Goal: Information Seeking & Learning: Learn about a topic

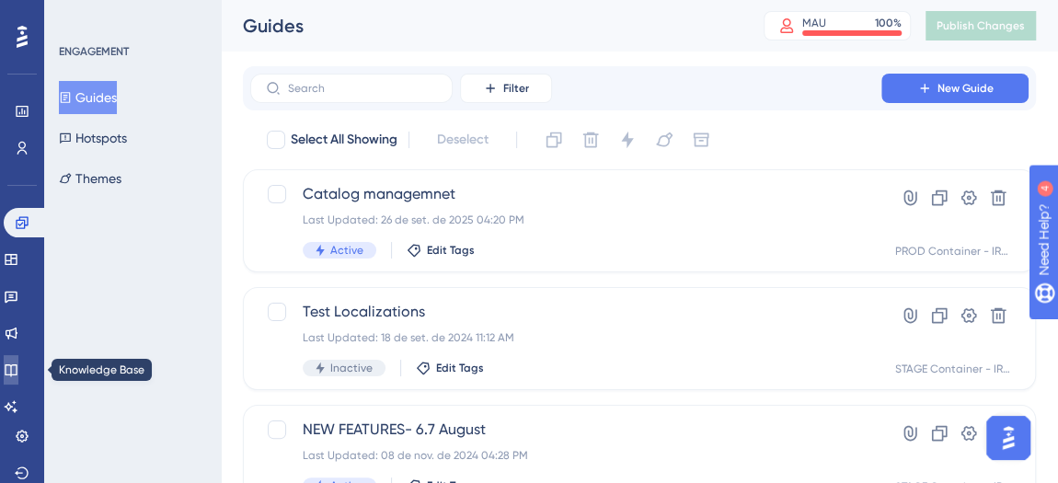
click at [18, 361] on link at bounding box center [11, 369] width 15 height 29
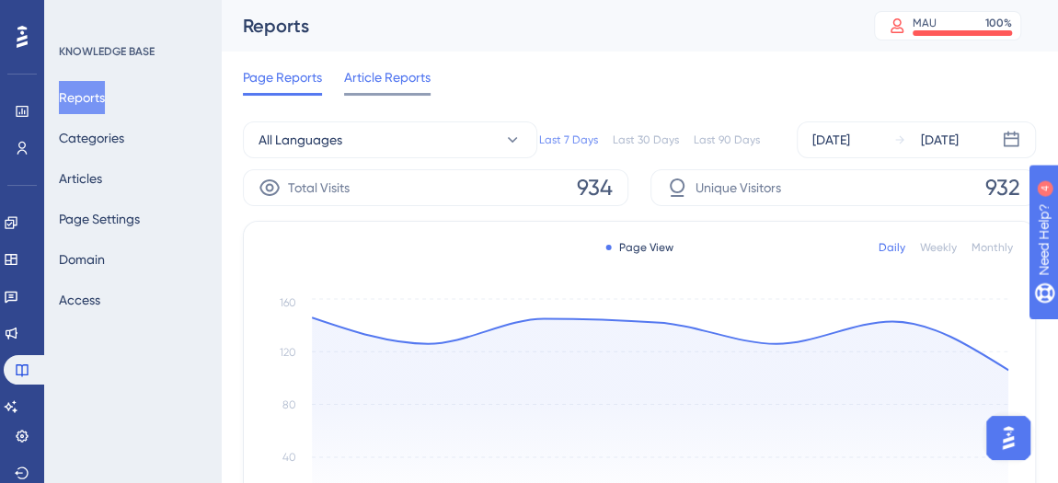
click at [393, 75] on span "Article Reports" at bounding box center [387, 77] width 86 height 22
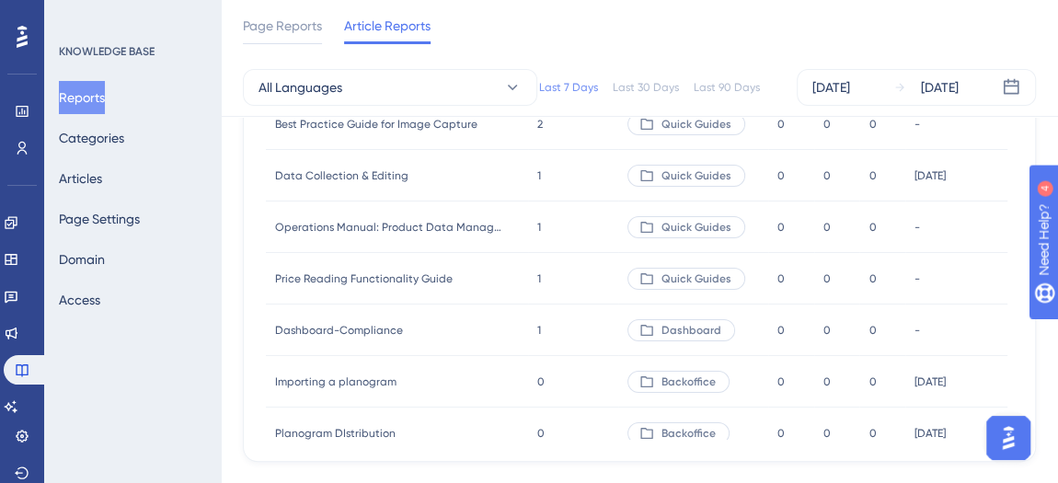
scroll to position [322, 0]
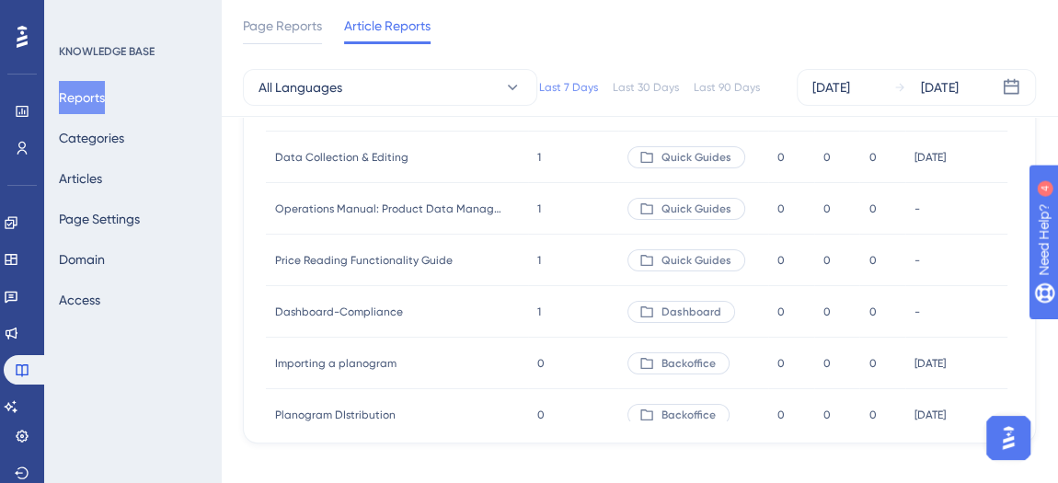
click at [432, 163] on div "Data Collection & Editing Data Collection & Editing" at bounding box center [397, 158] width 262 height 52
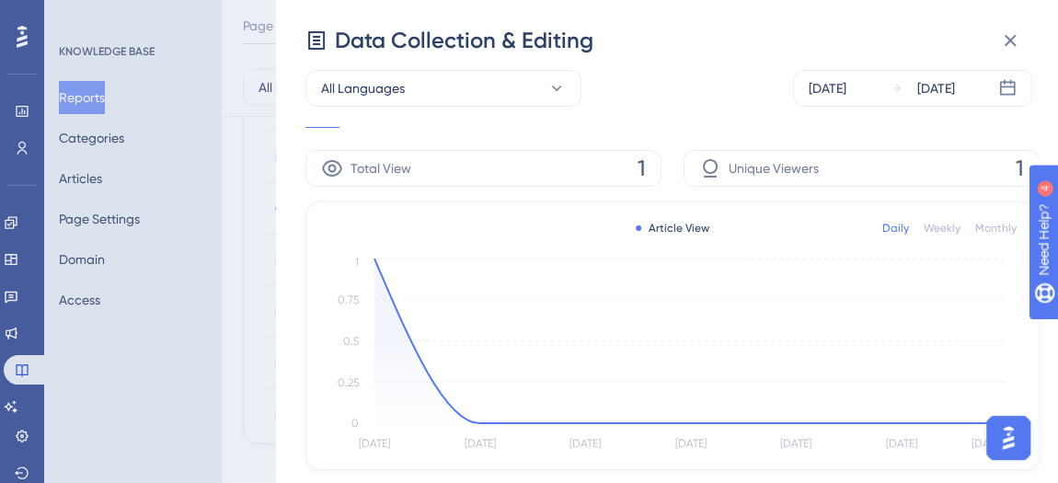
scroll to position [0, 0]
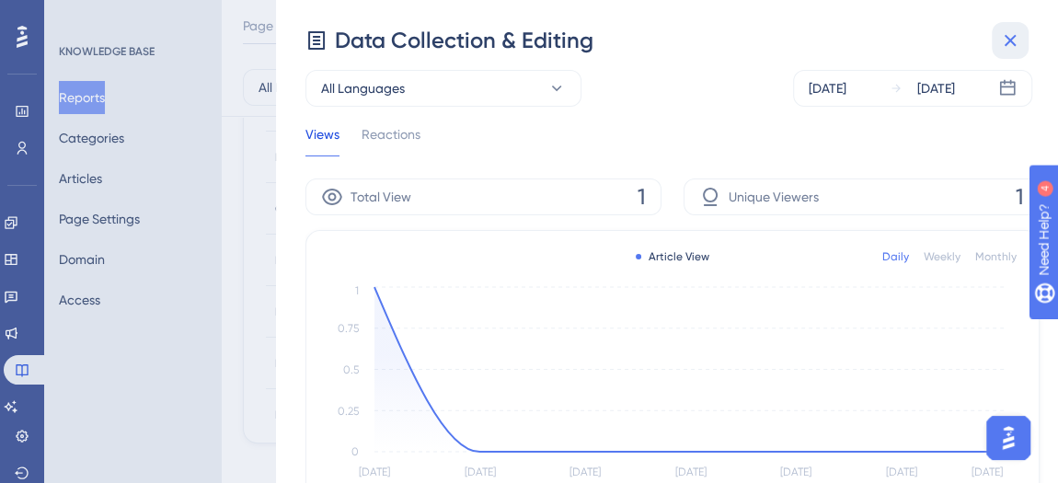
click at [1007, 31] on icon at bounding box center [1010, 40] width 22 height 22
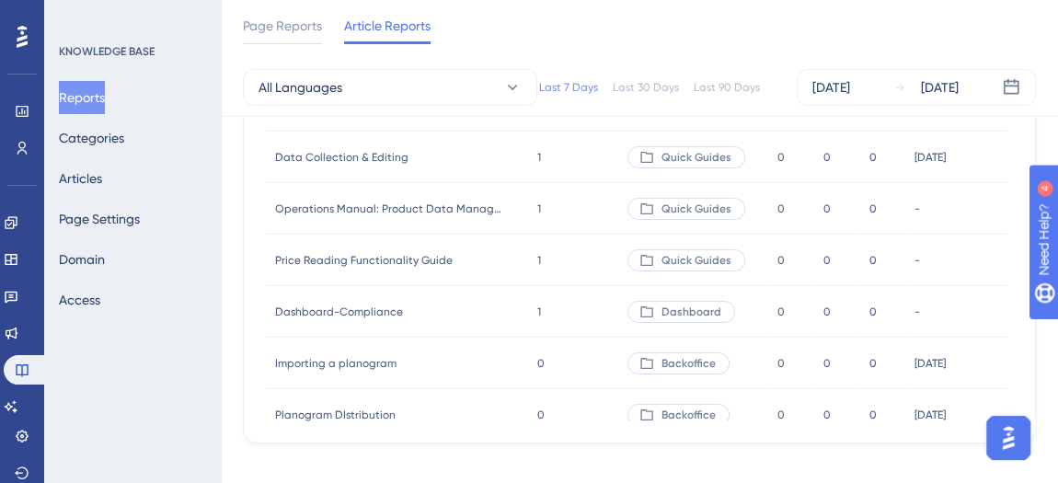
click at [317, 160] on span "Data Collection & Editing" at bounding box center [341, 157] width 133 height 15
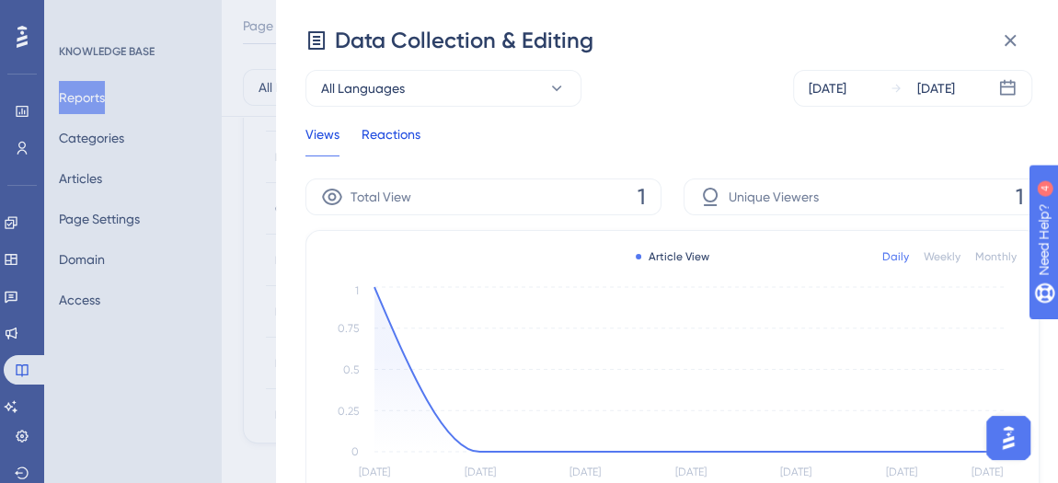
click at [408, 138] on div "Reactions" at bounding box center [391, 139] width 59 height 33
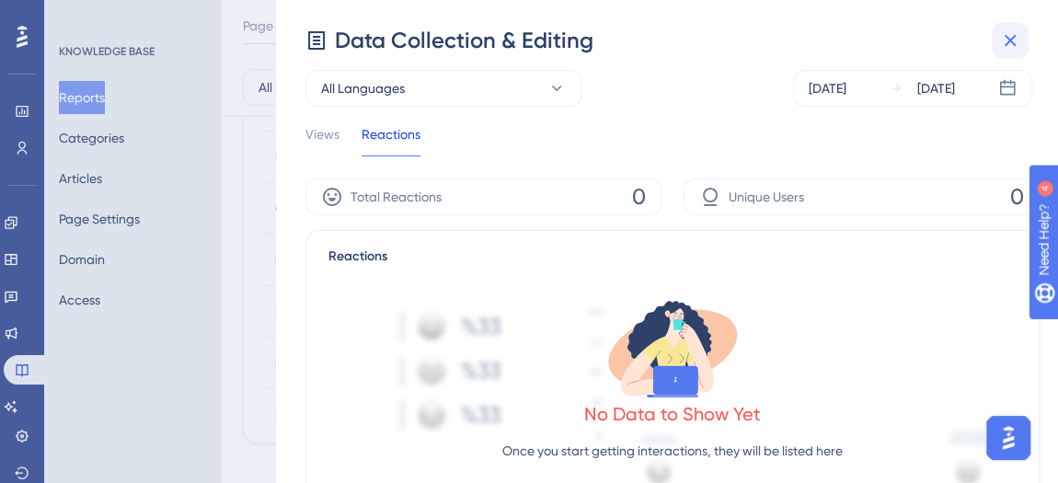
click at [1010, 44] on icon at bounding box center [1010, 40] width 22 height 22
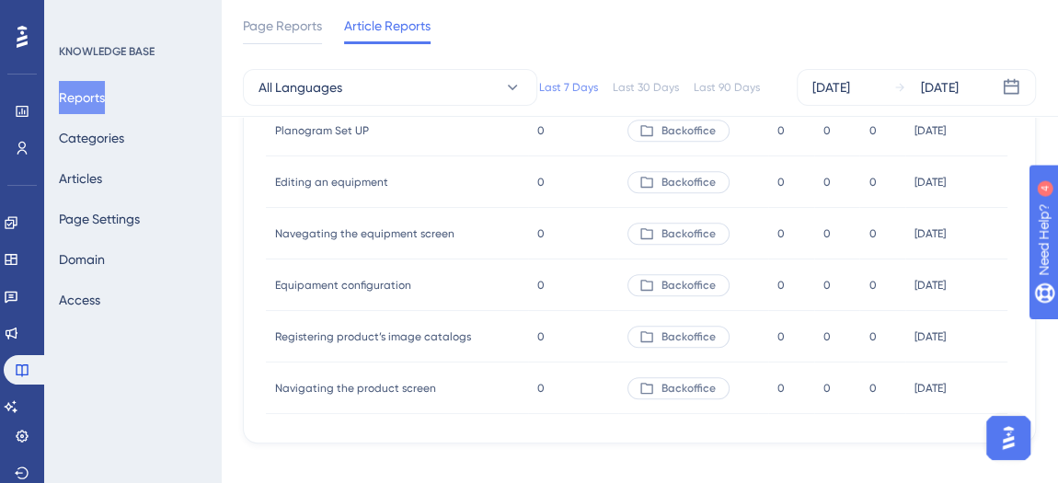
scroll to position [387, 0]
click at [382, 332] on span "Registering product’s image catalogs" at bounding box center [373, 336] width 196 height 15
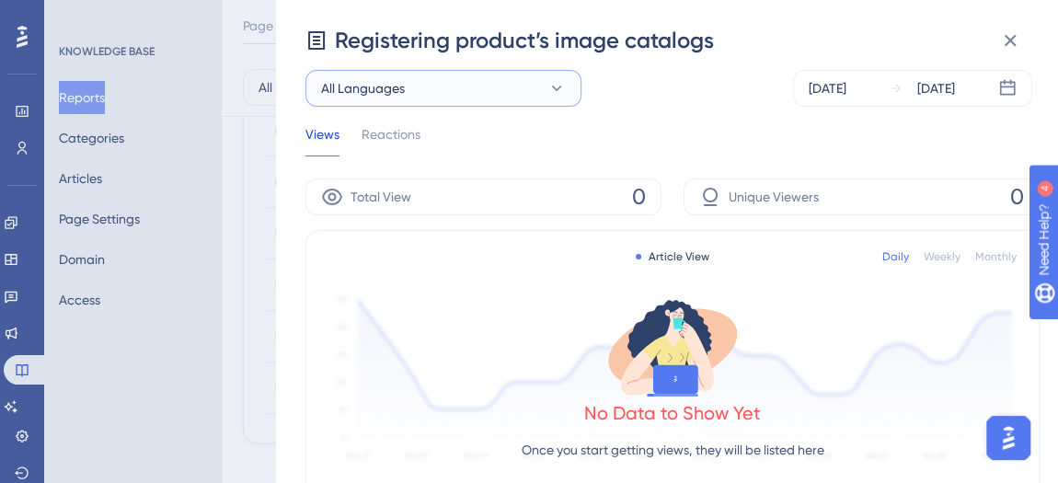
click at [526, 97] on button "All Languages" at bounding box center [443, 88] width 276 height 37
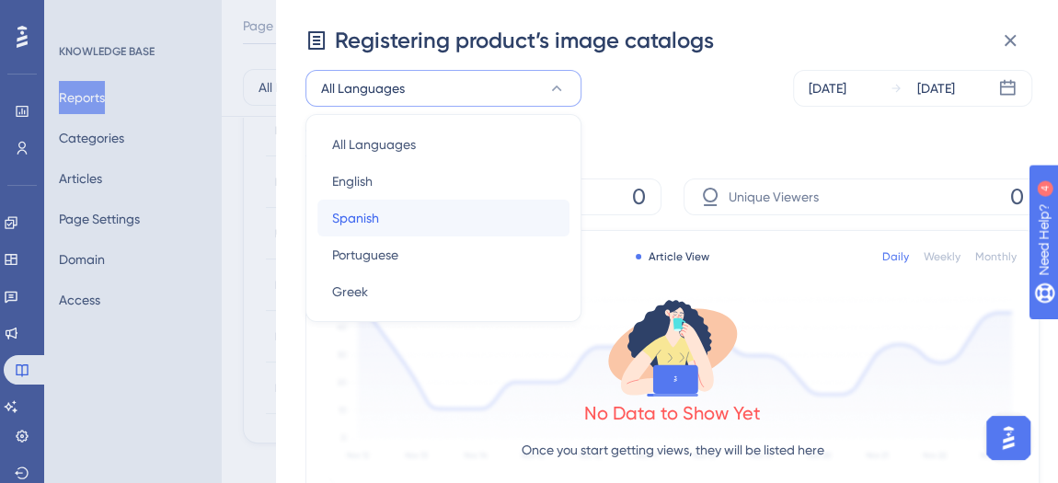
click at [395, 212] on div "Spanish Spanish" at bounding box center [443, 218] width 223 height 37
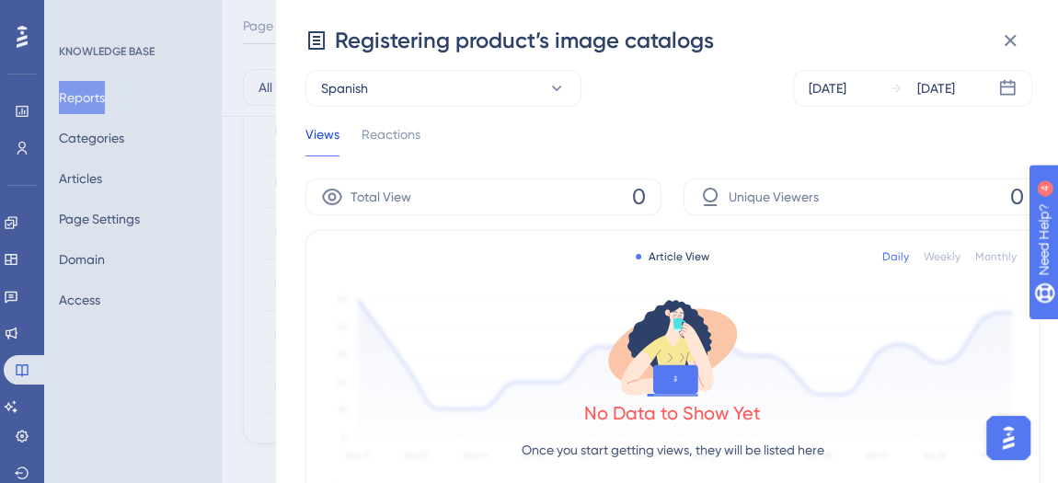
click at [1030, 37] on div "Registering product’s image catalogs" at bounding box center [668, 40] width 727 height 29
click at [1004, 32] on icon at bounding box center [1010, 40] width 22 height 22
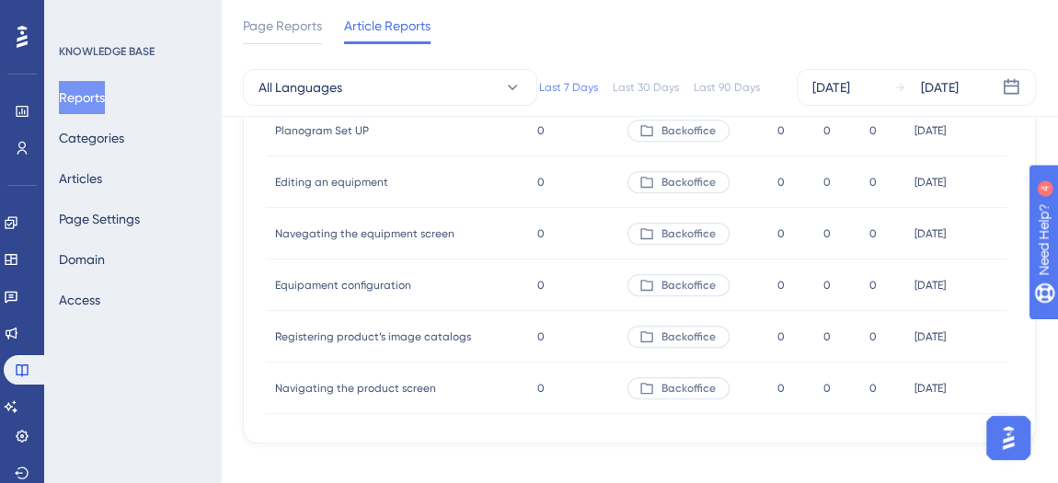
click at [338, 133] on span "Planogram Set UP" at bounding box center [322, 130] width 94 height 15
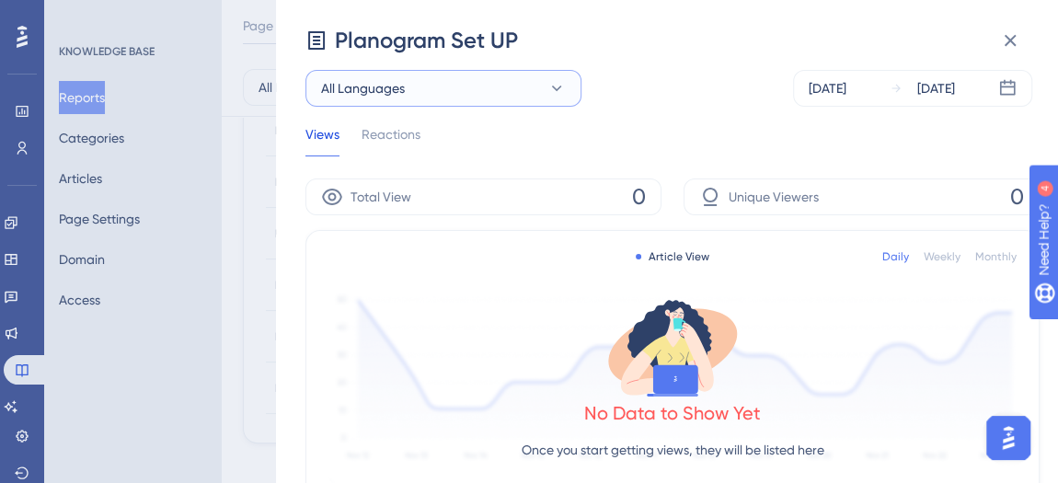
click at [464, 94] on button "All Languages" at bounding box center [443, 88] width 276 height 37
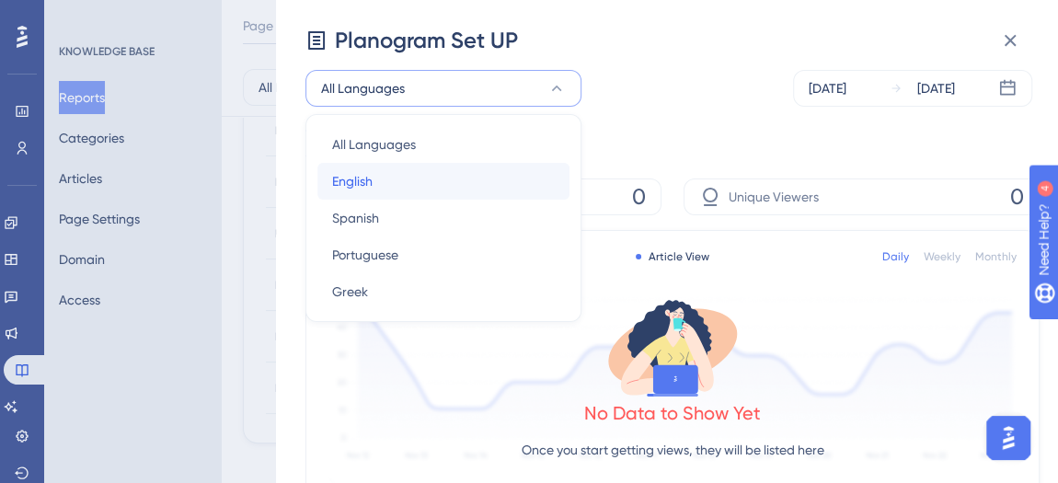
click at [373, 186] on div "English English" at bounding box center [443, 181] width 223 height 37
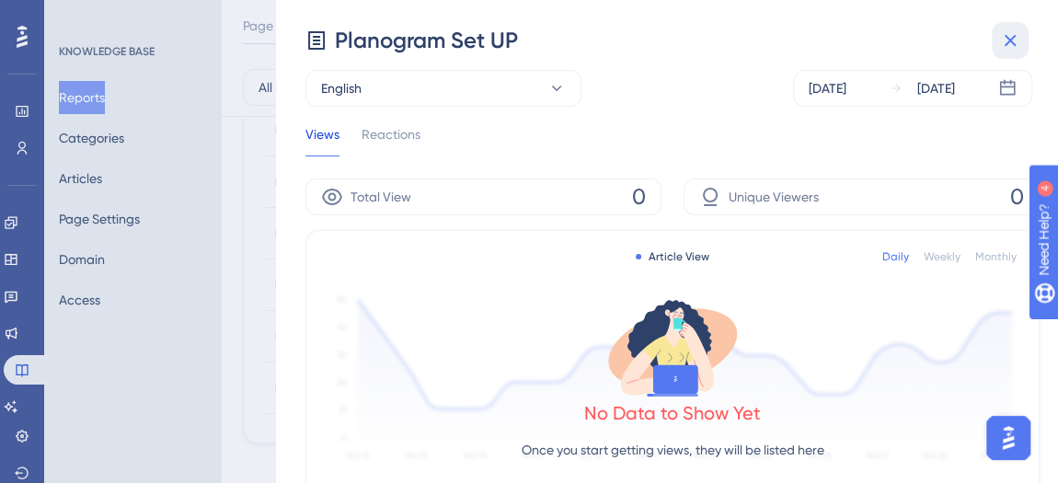
click at [1017, 33] on icon at bounding box center [1010, 40] width 22 height 22
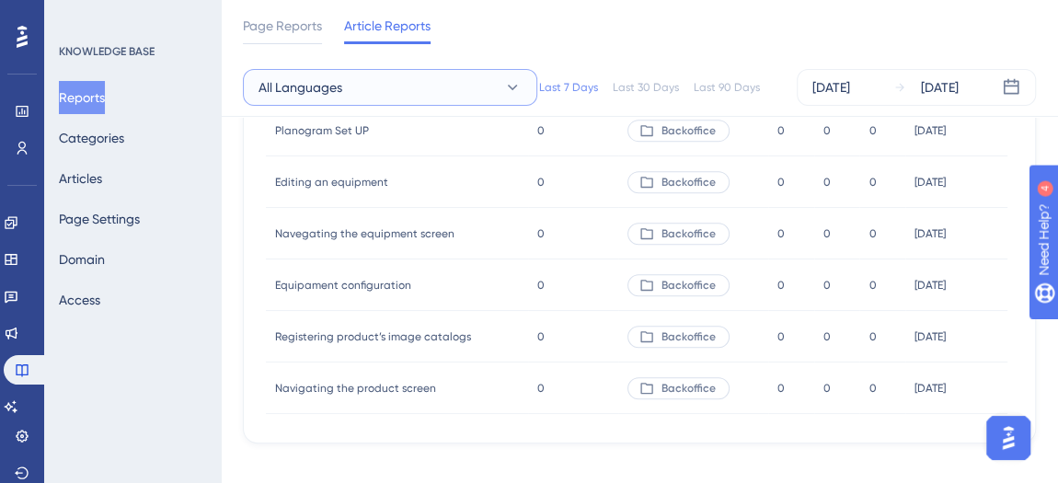
click at [403, 91] on button "All Languages" at bounding box center [390, 87] width 294 height 37
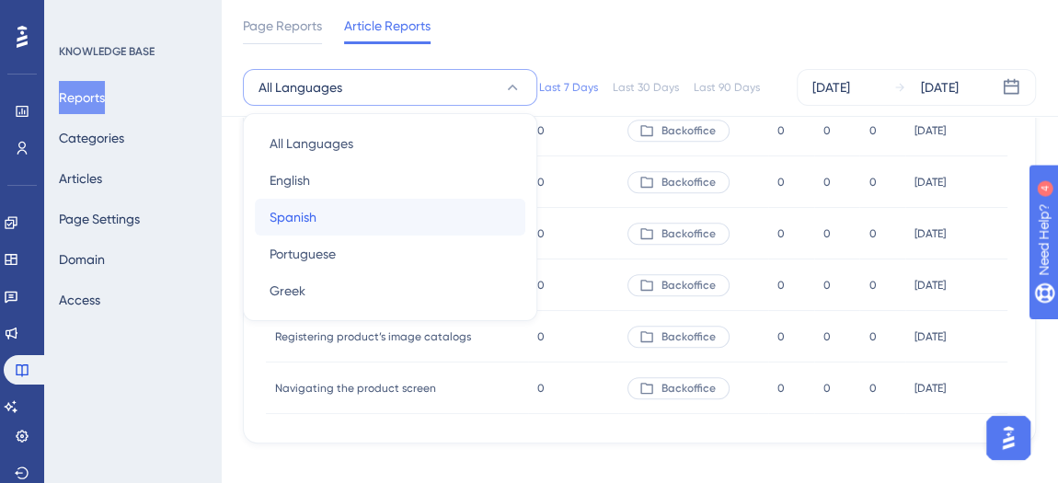
click at [375, 210] on div "Spanish Spanish" at bounding box center [390, 217] width 241 height 37
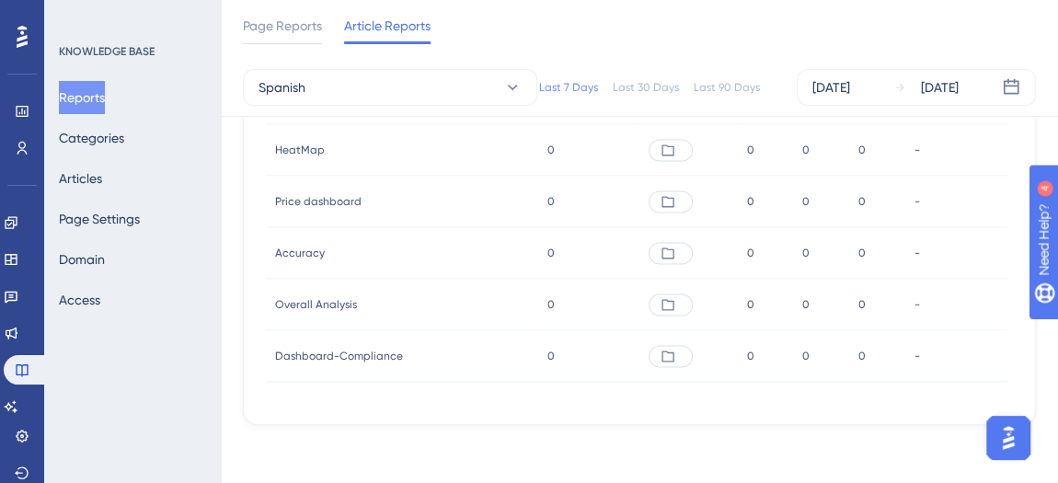
scroll to position [0, 0]
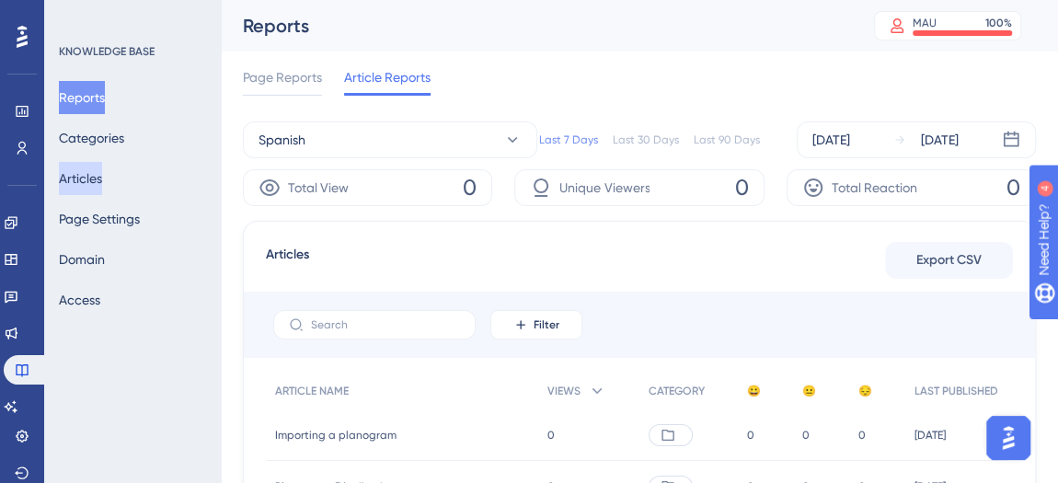
click at [98, 181] on button "Articles" at bounding box center [80, 178] width 43 height 33
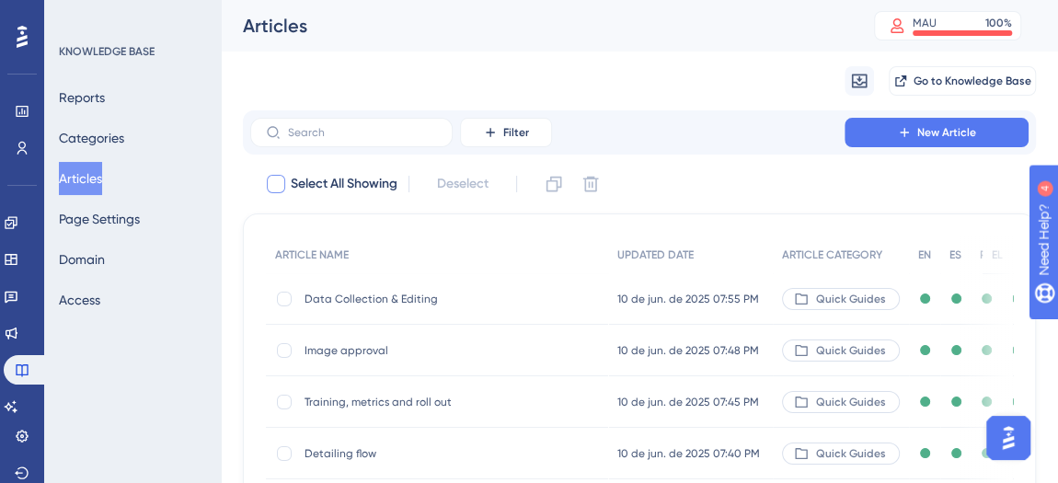
click at [374, 187] on span "Select All Showing" at bounding box center [344, 184] width 107 height 22
checkbox input "true"
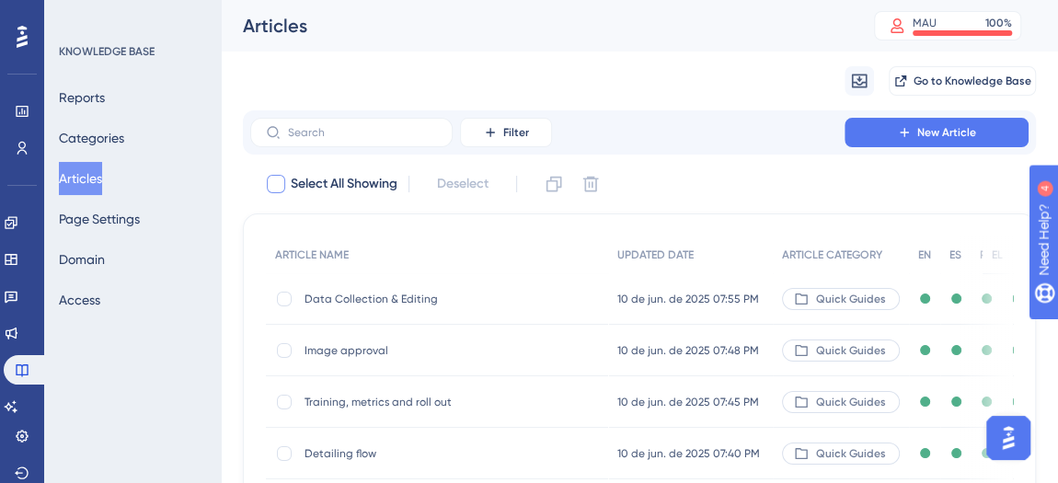
checkbox input "true"
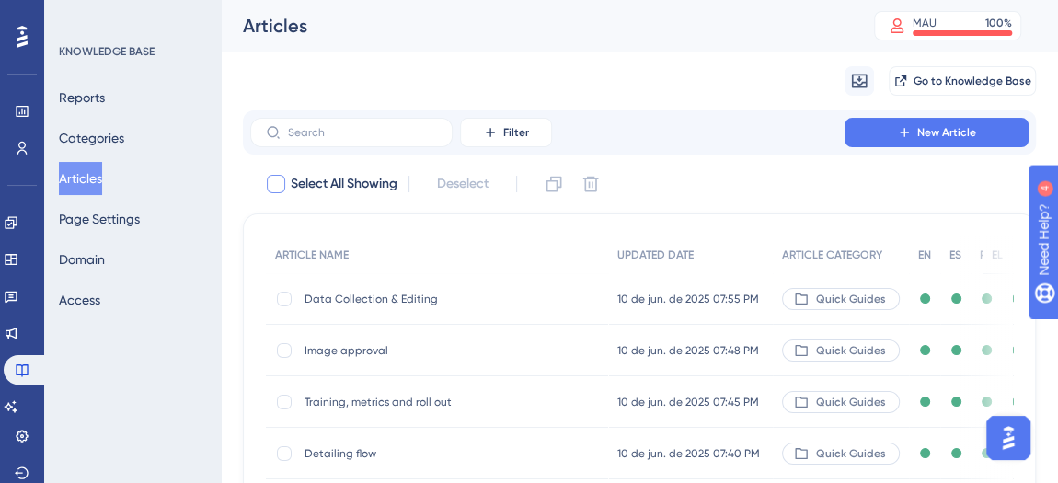
checkbox input "true"
click at [374, 187] on span "Select All Showing" at bounding box center [344, 184] width 107 height 22
checkbox input "false"
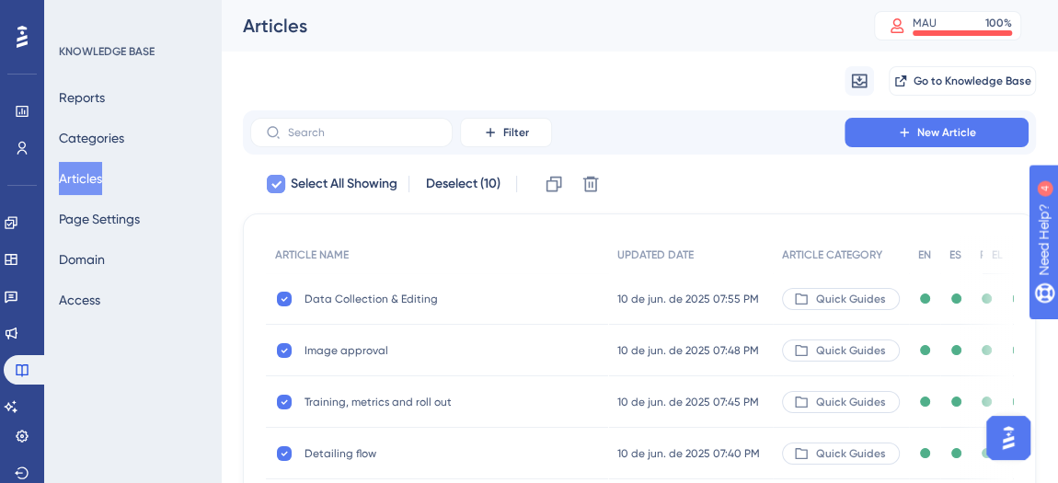
checkbox input "false"
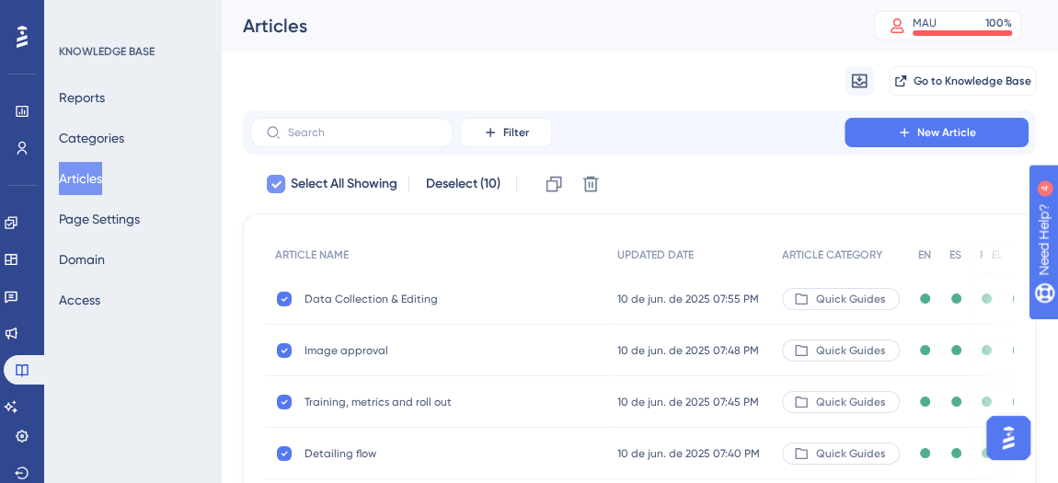
checkbox input "false"
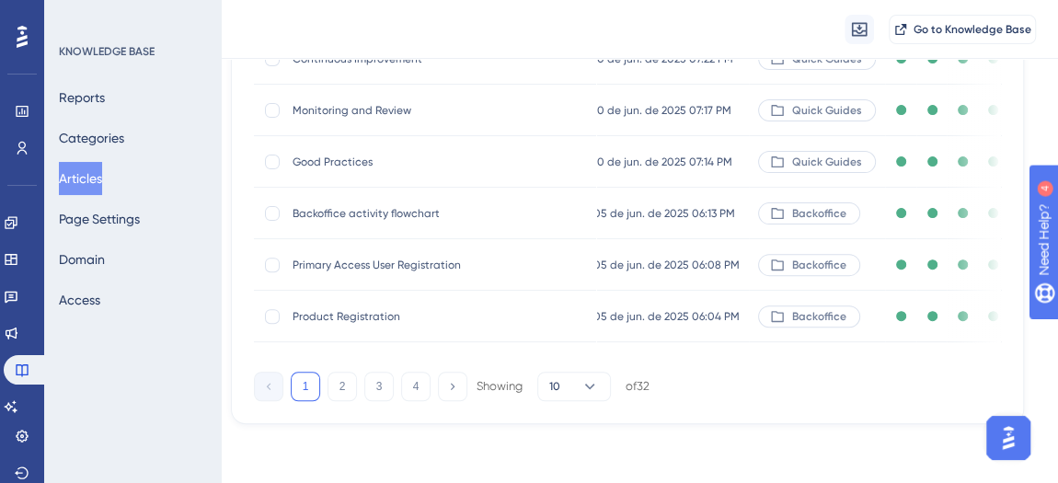
scroll to position [471, 12]
click at [599, 391] on button "10" at bounding box center [574, 386] width 74 height 29
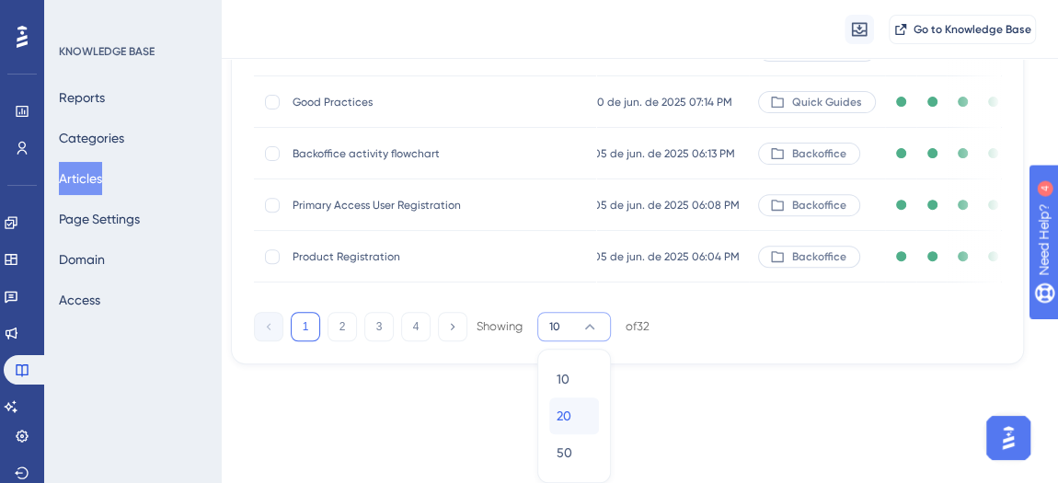
click at [582, 413] on div "20 20" at bounding box center [574, 415] width 35 height 37
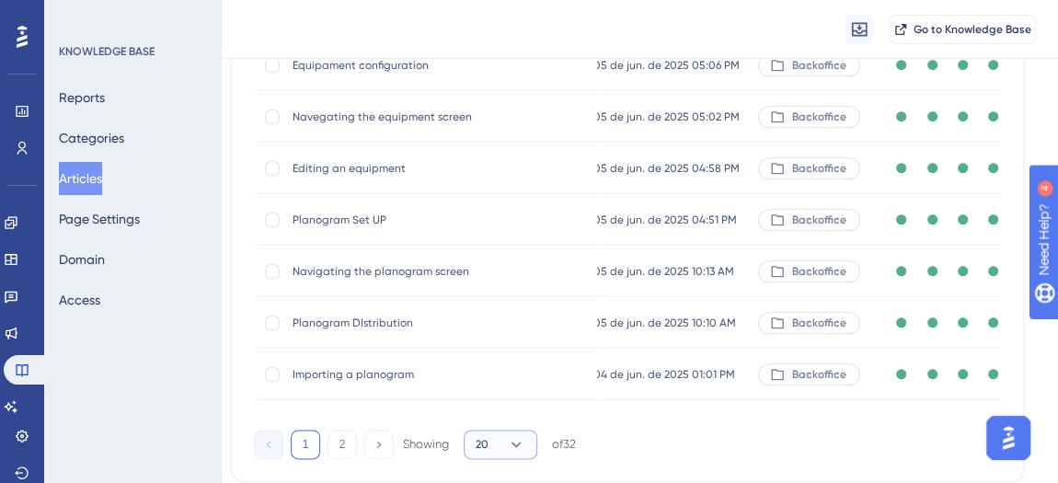
click at [519, 447] on icon at bounding box center [517, 445] width 10 height 6
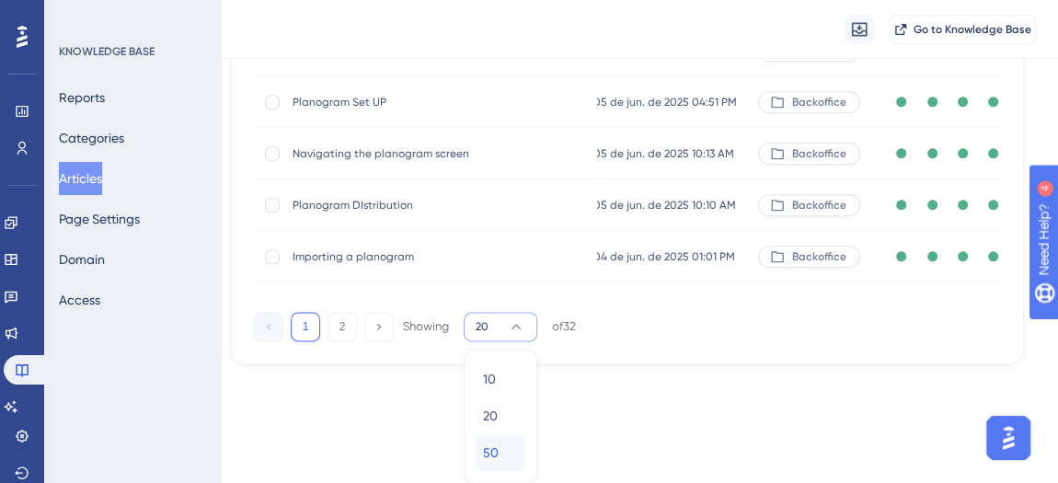
click at [494, 447] on span "50" at bounding box center [491, 453] width 16 height 22
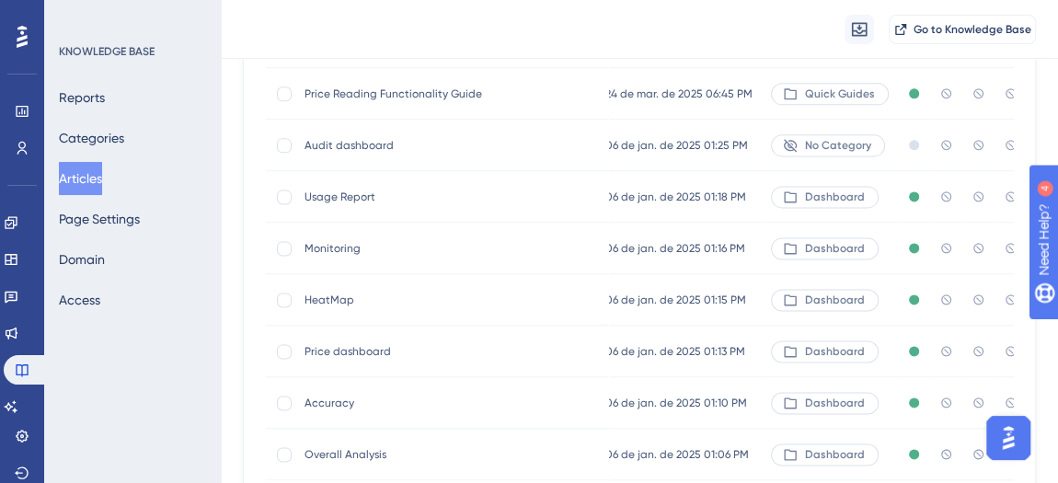
scroll to position [1568, 0]
